Goal: Navigation & Orientation: Find specific page/section

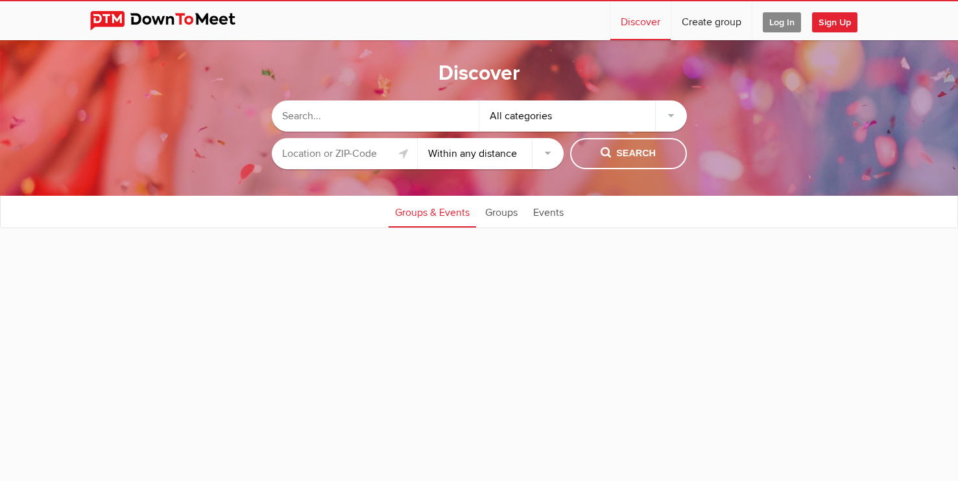
select select "null"
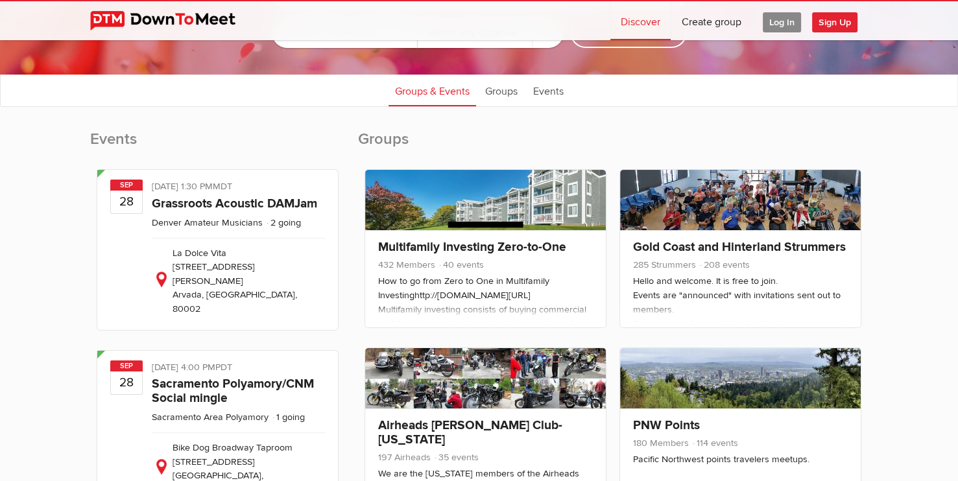
scroll to position [769, 0]
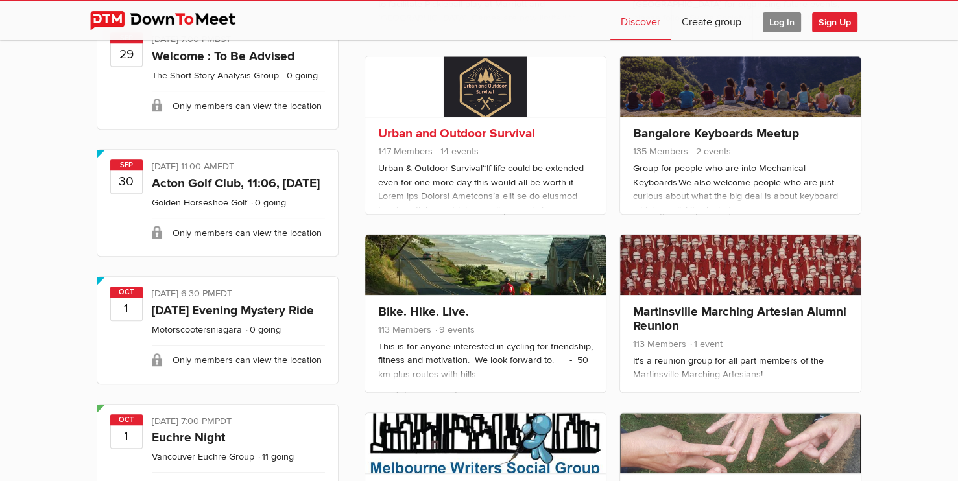
click at [509, 92] on link at bounding box center [485, 86] width 241 height 60
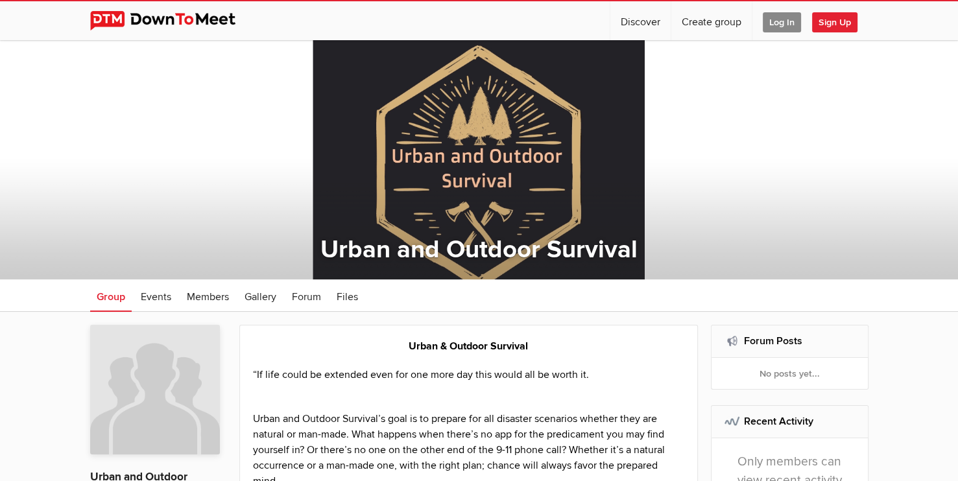
select select "null"
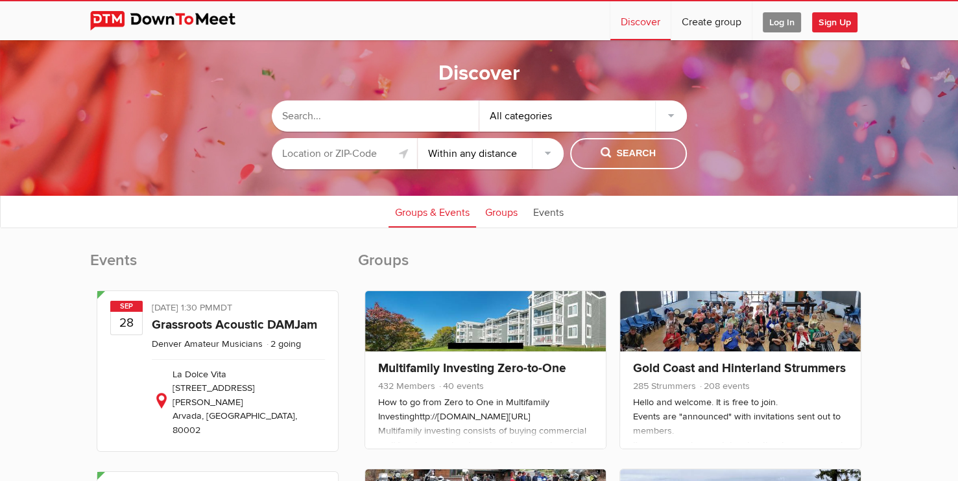
click at [492, 216] on link "Groups" at bounding box center [500, 211] width 45 height 32
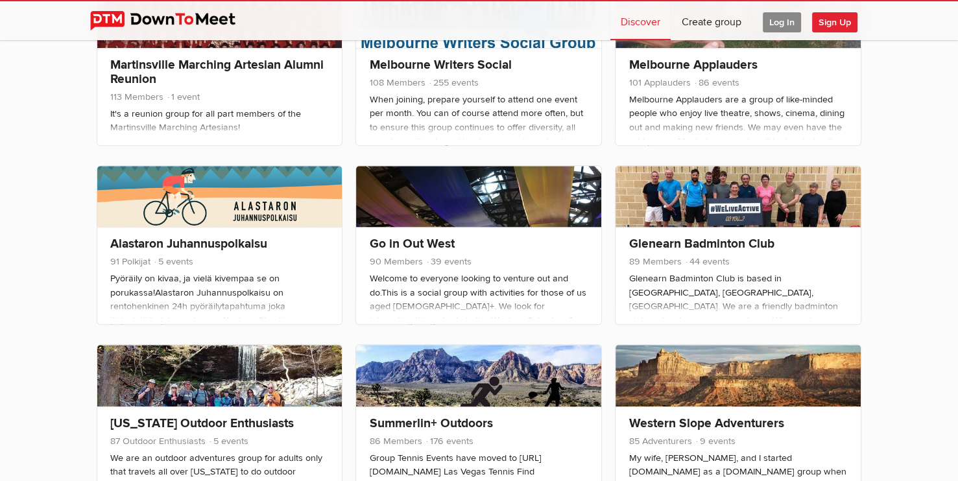
scroll to position [2527, 0]
